Goal: Task Accomplishment & Management: Use online tool/utility

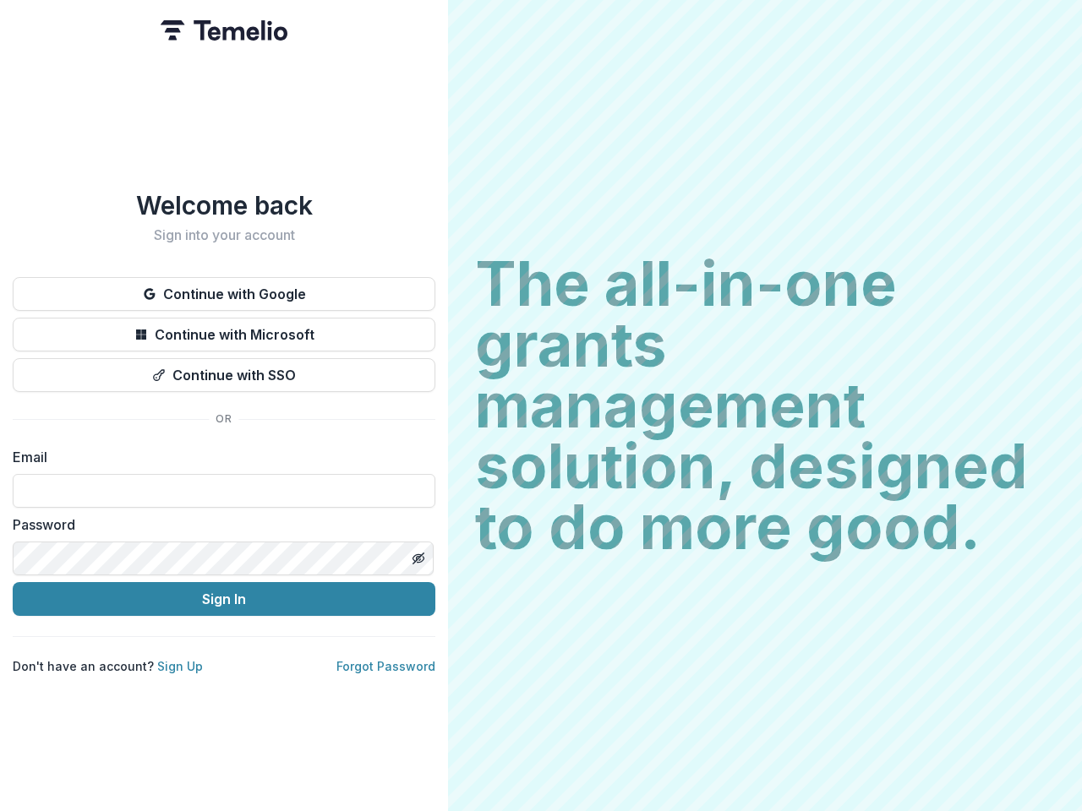
click at [541, 406] on h2 "The all-in-one grants management solution, designed to do more good." at bounding box center [765, 406] width 580 height 304
click at [224, 287] on button "Continue with Google" at bounding box center [224, 294] width 423 height 34
click at [224, 328] on button "Continue with Microsoft" at bounding box center [224, 335] width 423 height 34
click at [224, 368] on button "Continue with SSO" at bounding box center [224, 375] width 423 height 34
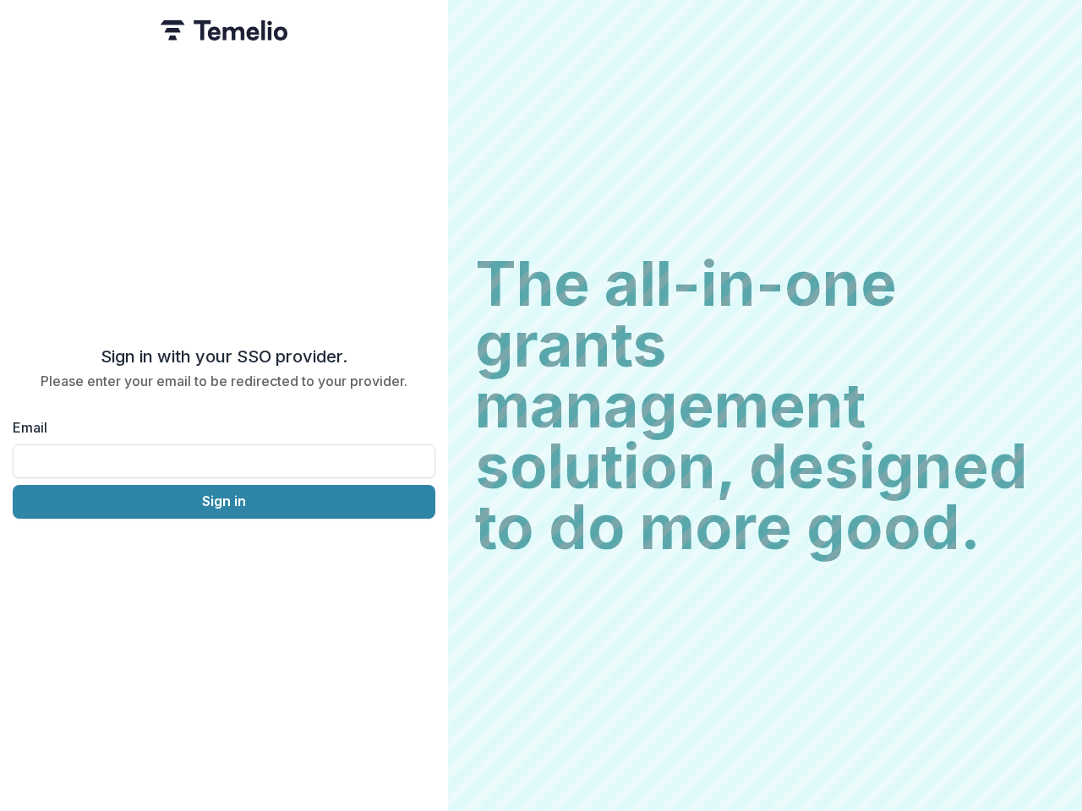
click at [417, 552] on div "Sign in with your SSO provider. Please enter your email to be redirected to you…" at bounding box center [224, 405] width 448 height 811
